Goal: Task Accomplishment & Management: Manage account settings

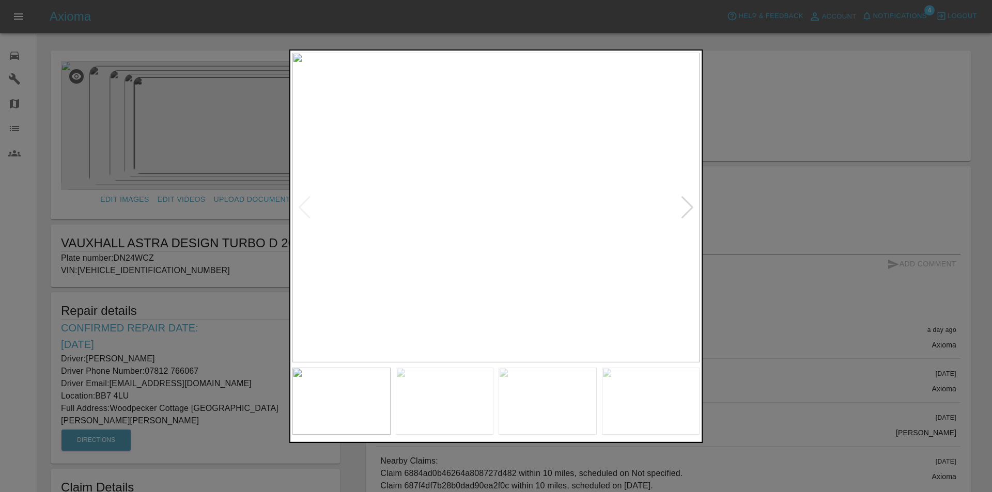
click at [14, 188] on div at bounding box center [496, 246] width 992 height 492
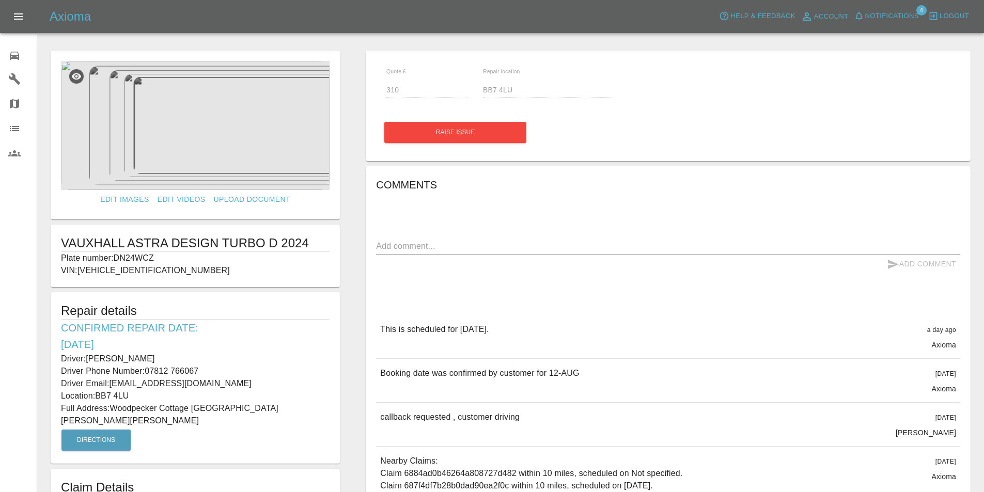
click at [12, 54] on icon at bounding box center [14, 56] width 12 height 12
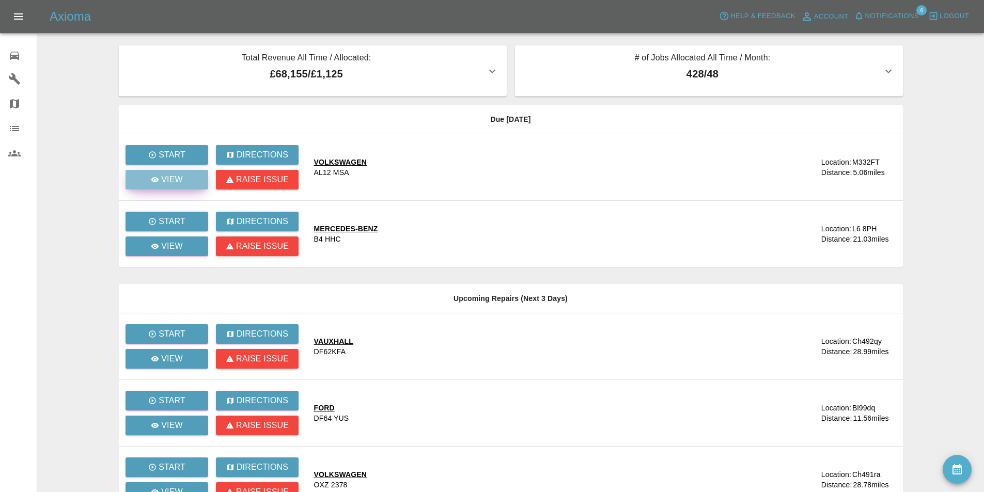
click at [168, 175] on p "View" at bounding box center [172, 180] width 22 height 12
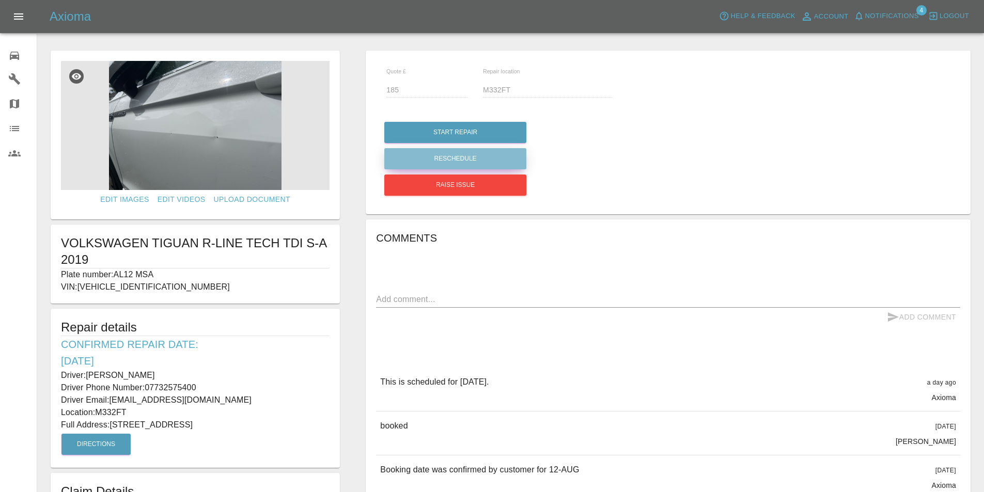
click at [449, 152] on button "Reschedule" at bounding box center [455, 158] width 142 height 21
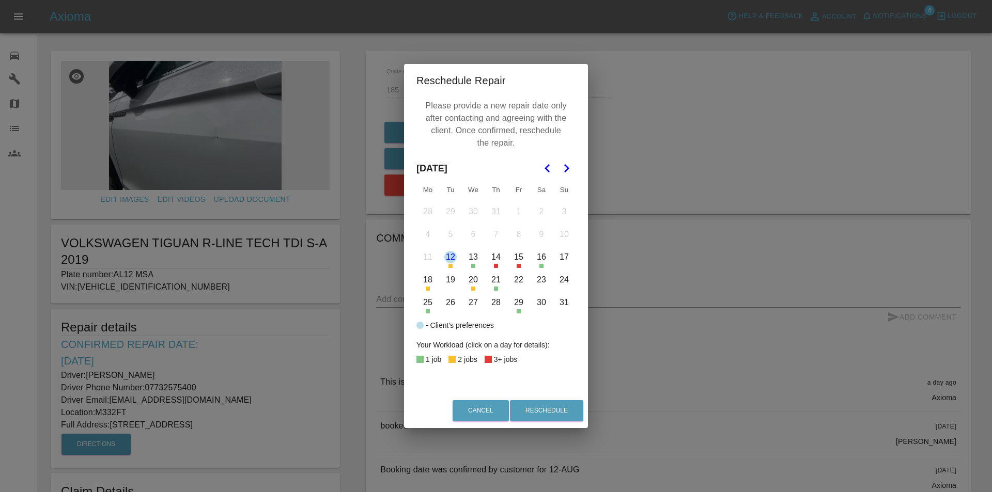
click at [425, 280] on button "18" at bounding box center [428, 280] width 22 height 22
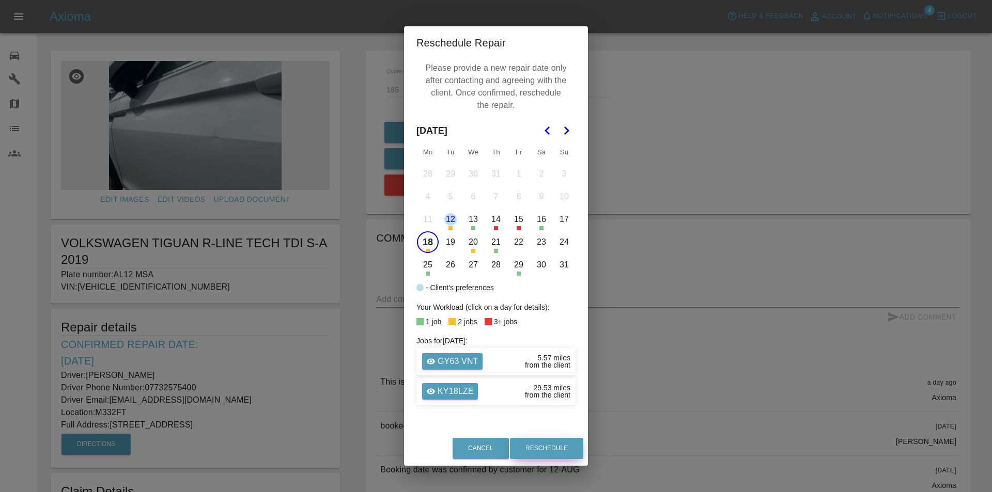
click at [545, 439] on button "Reschedule" at bounding box center [546, 448] width 73 height 21
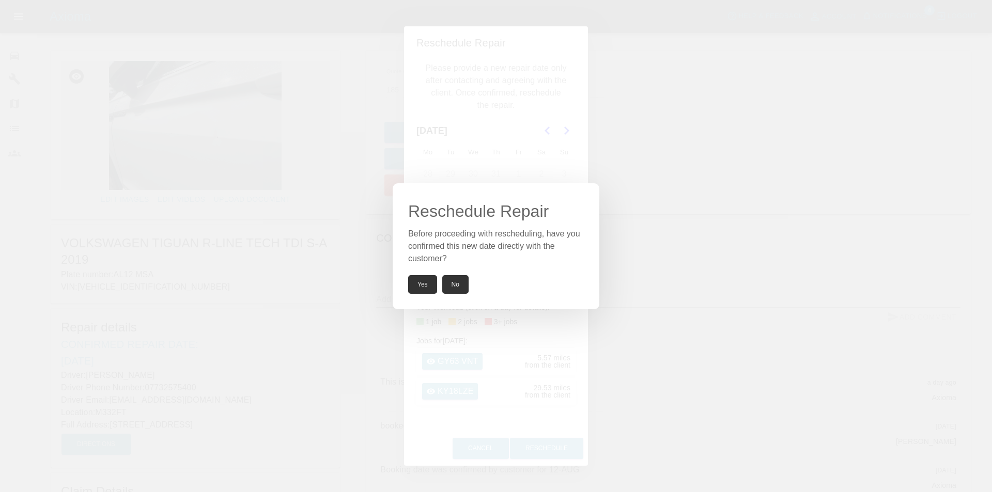
click at [417, 280] on button "Yes" at bounding box center [422, 284] width 29 height 19
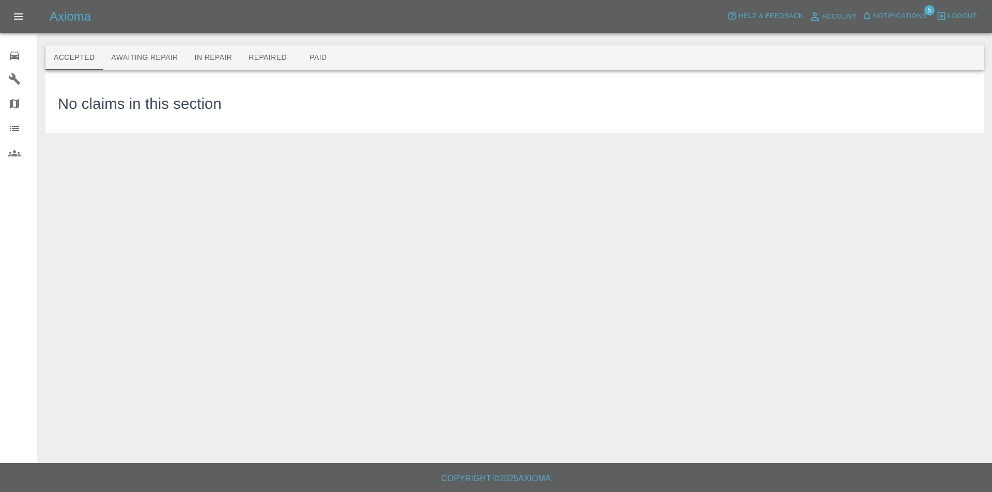
click at [900, 17] on span "Notifications" at bounding box center [900, 16] width 54 height 12
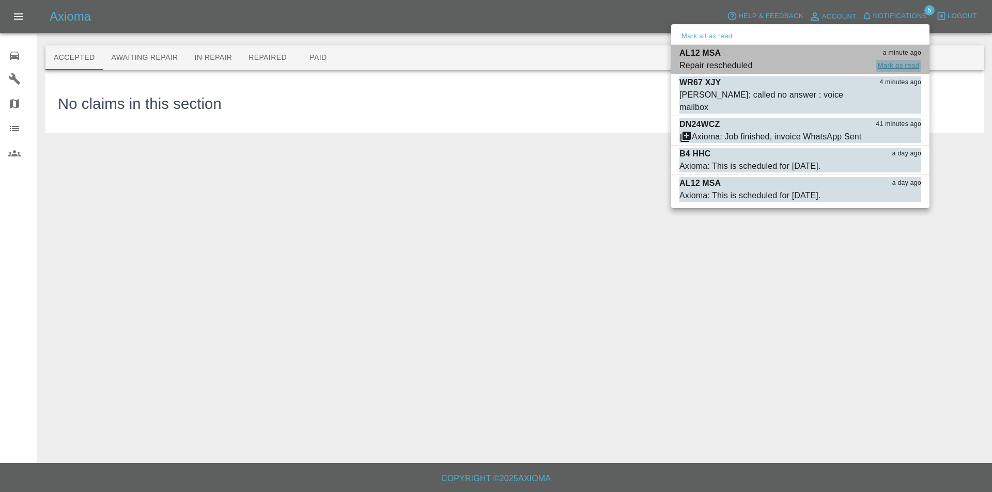
click at [889, 63] on button "Mark as read" at bounding box center [898, 66] width 45 height 12
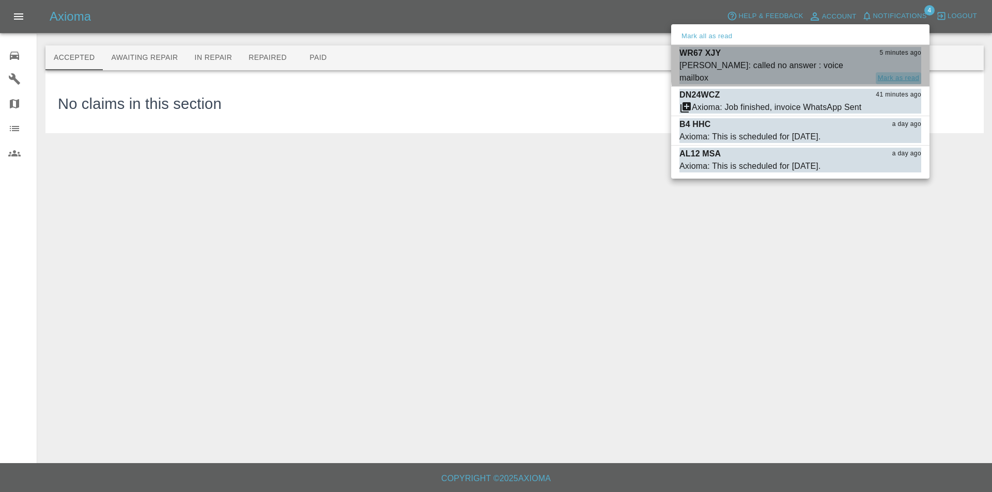
click at [889, 72] on button "Mark as read" at bounding box center [898, 78] width 45 height 12
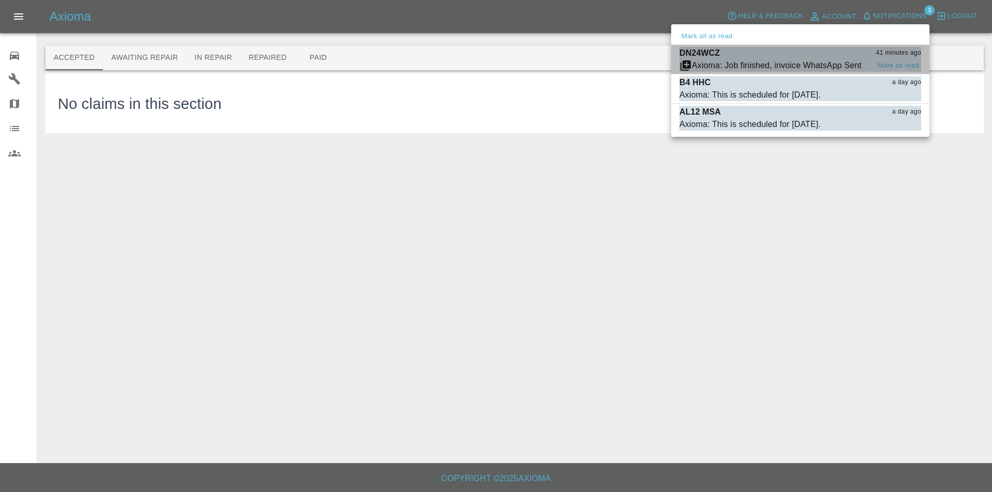
click at [893, 59] on div "Axioma: Job finished, invoice WhatsApp Sent Mark as read" at bounding box center [800, 65] width 242 height 12
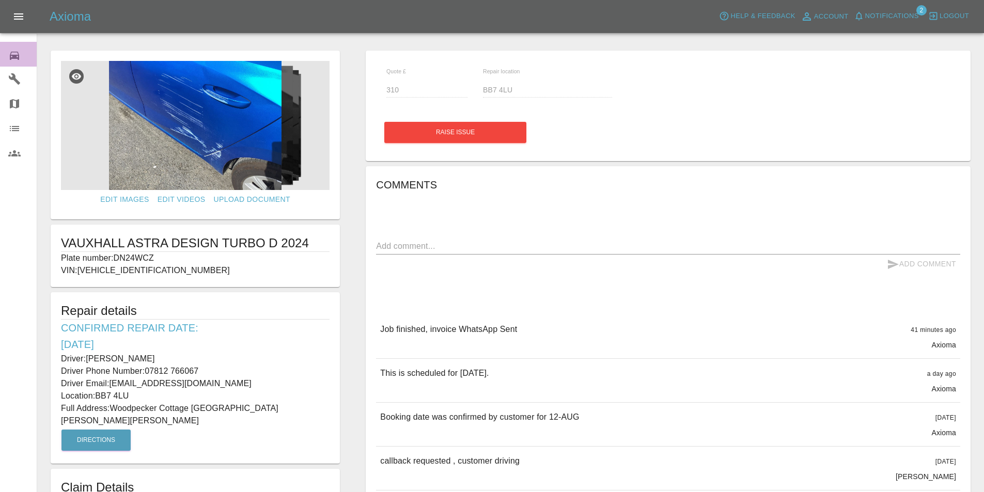
click at [11, 54] on icon at bounding box center [14, 56] width 12 height 12
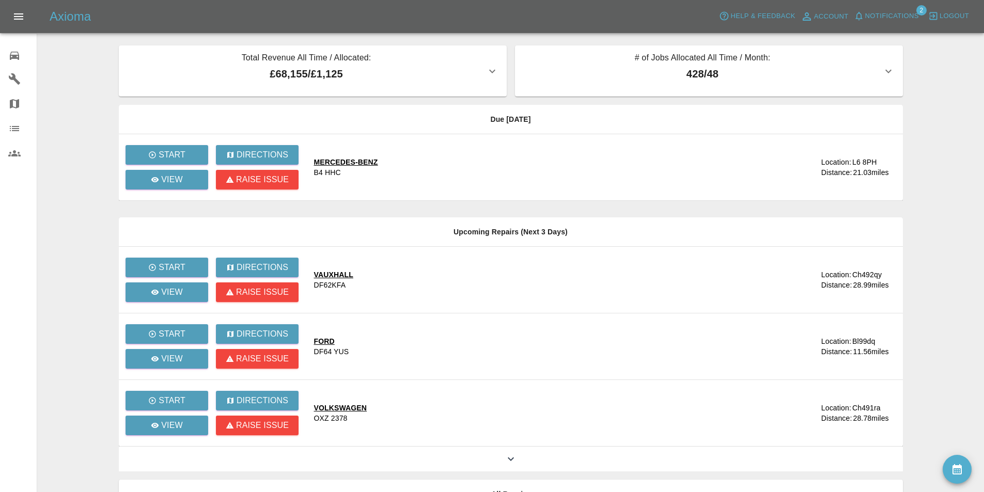
click at [923, 63] on main "Total Revenue All Time / Allocated: £68,155 / £1,125 Sprayway Smart Repairs NW …" at bounding box center [492, 282] width 984 height 564
click at [897, 9] on button "Notifications" at bounding box center [887, 16] width 70 height 16
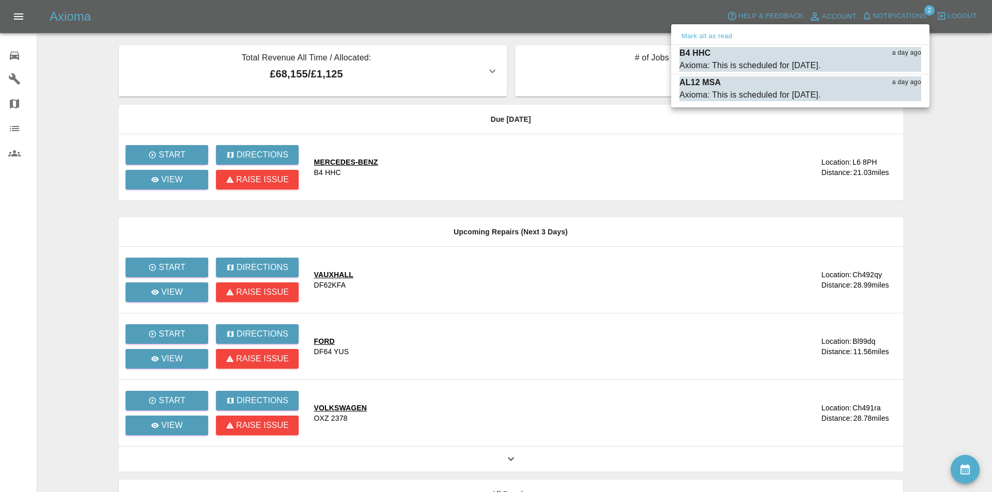
click at [86, 66] on div at bounding box center [496, 246] width 992 height 492
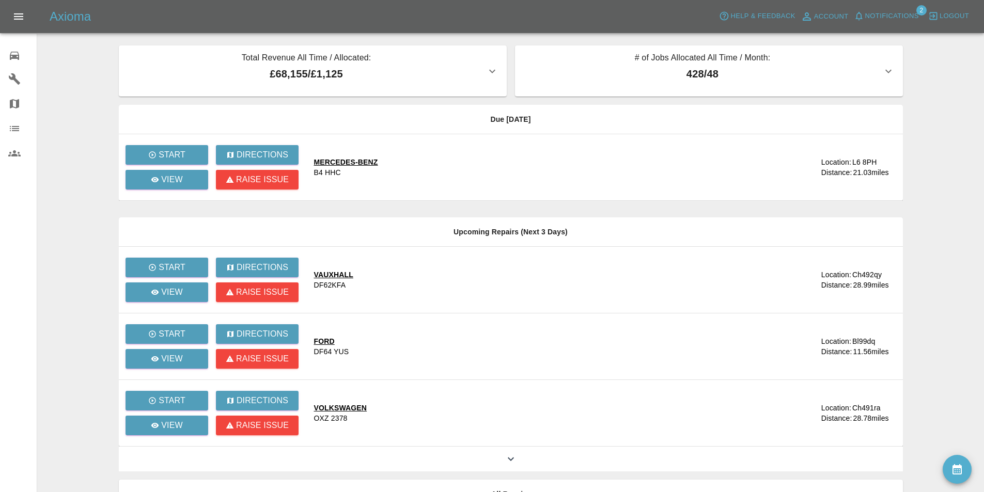
click at [86, 66] on main "Total Revenue All Time / Allocated: £68,155 / £1,125 Sprayway Smart Repairs NW …" at bounding box center [492, 282] width 984 height 564
click at [86, 67] on main "Total Revenue All Time / Allocated: £68,155 / £1,125 Sprayway Smart Repairs NW …" at bounding box center [492, 282] width 984 height 564
click at [84, 65] on main "Total Revenue All Time / Allocated: £68,155 / £1,125 Sprayway Smart Repairs NW …" at bounding box center [492, 282] width 984 height 564
click at [452, 17] on div "Axioma Help & Feedback Account Notifications 2 Logout" at bounding box center [517, 16] width 935 height 17
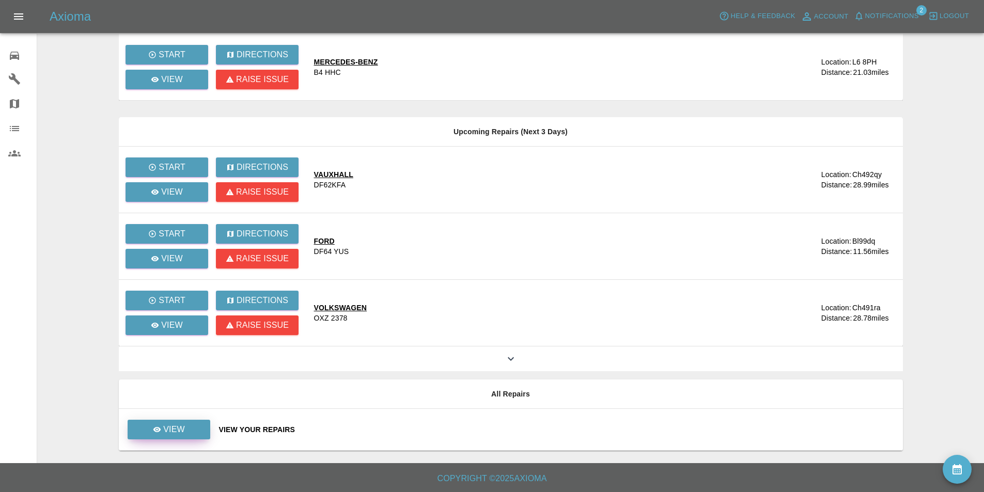
click at [176, 437] on link "View" at bounding box center [169, 430] width 83 height 20
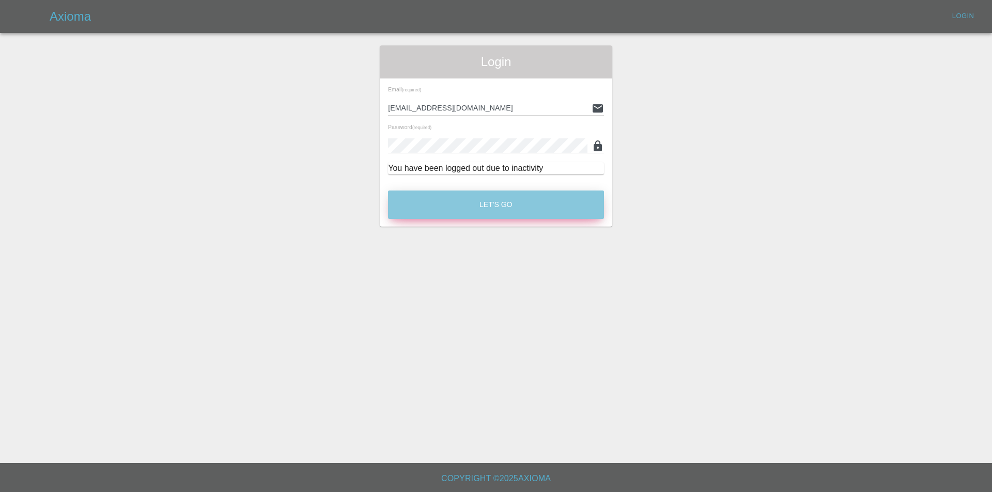
click at [514, 204] on button "Let's Go" at bounding box center [496, 205] width 216 height 28
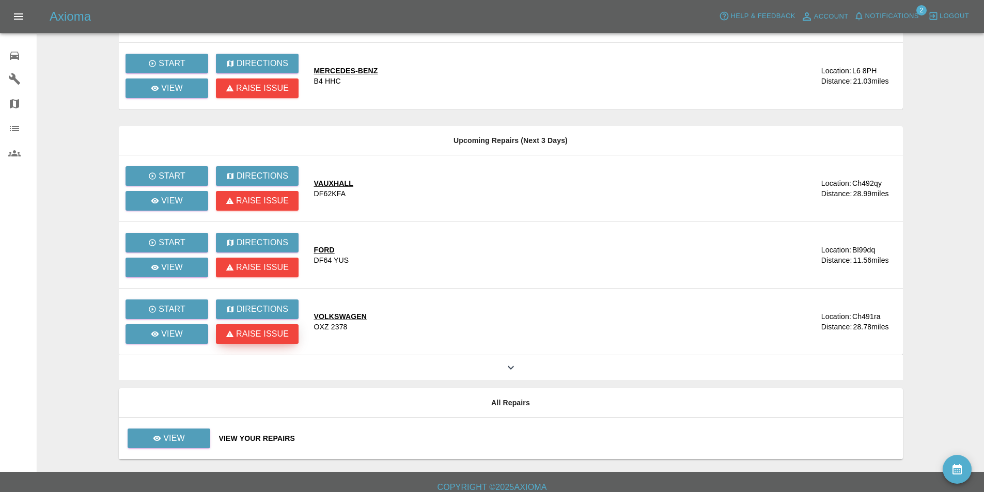
scroll to position [100, 0]
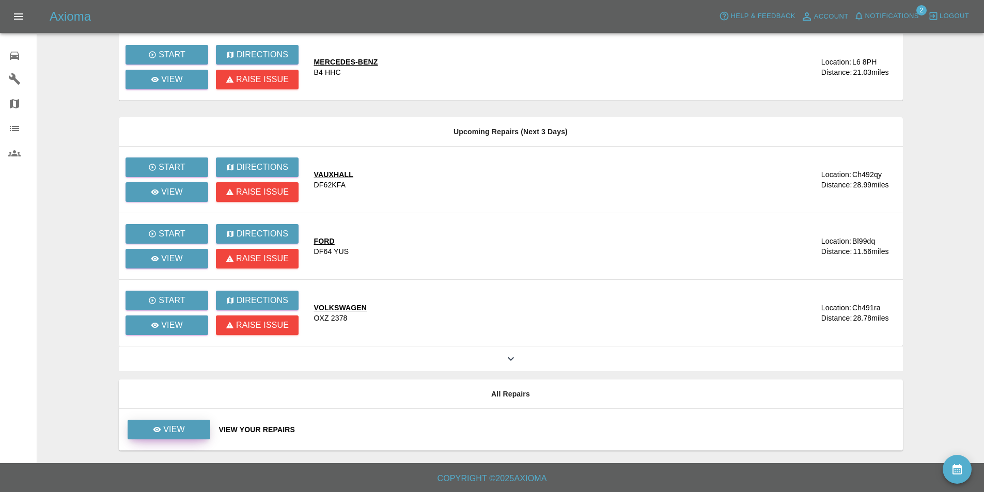
click at [164, 430] on p "View" at bounding box center [174, 430] width 22 height 12
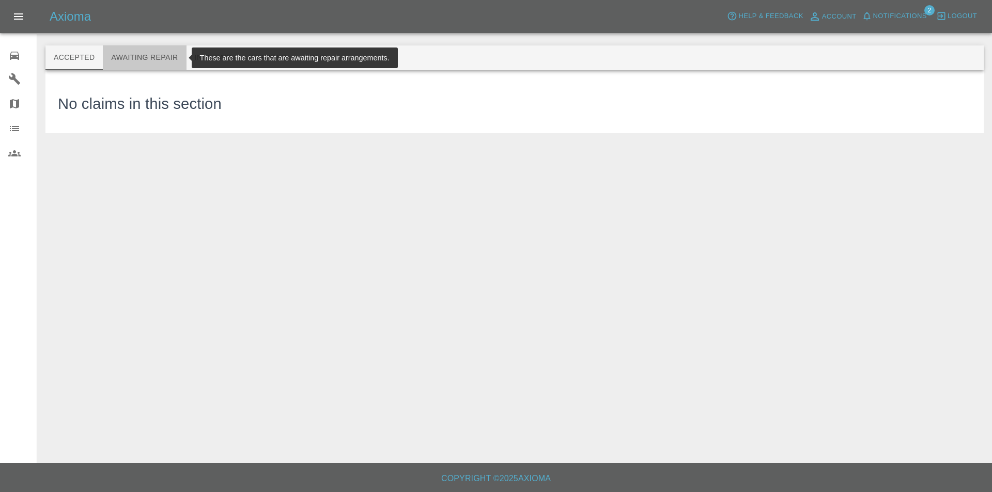
click at [164, 48] on button "Awaiting Repair" at bounding box center [144, 57] width 83 height 25
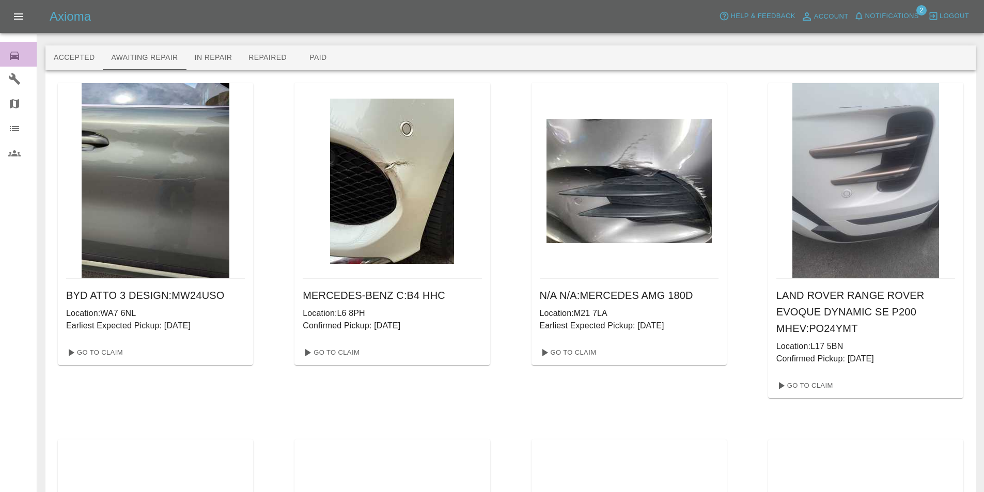
click at [23, 54] on div "0" at bounding box center [22, 54] width 29 height 15
